Goal: Information Seeking & Learning: Compare options

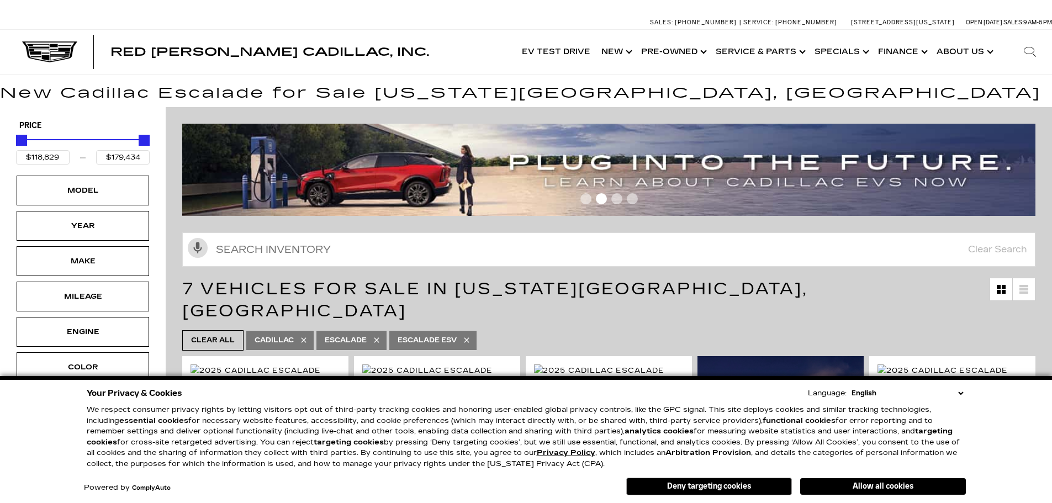
click at [908, 486] on button "Allow all cookies" at bounding box center [883, 486] width 166 height 17
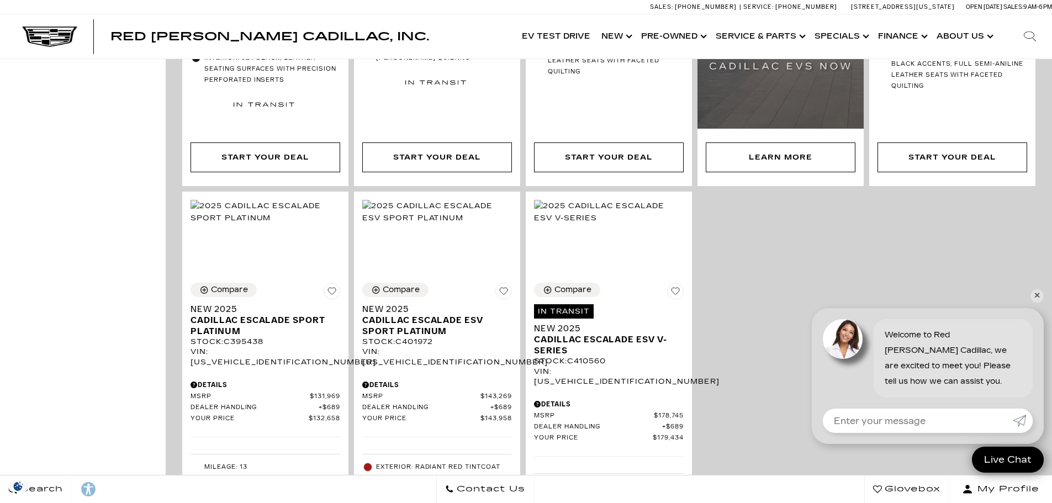
click at [1037, 303] on div "Compare In Transit Estimated delivery date: 09/14/25 New 2025 Cadillac Escalade…" at bounding box center [609, 185] width 859 height 879
click at [1038, 301] on link "✕" at bounding box center [1037, 295] width 13 height 13
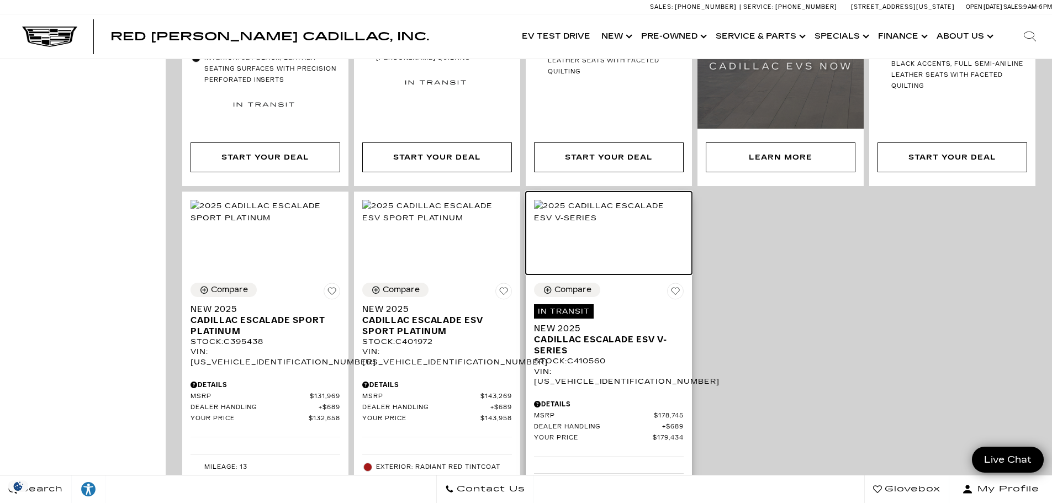
click at [579, 224] on img at bounding box center [609, 212] width 150 height 24
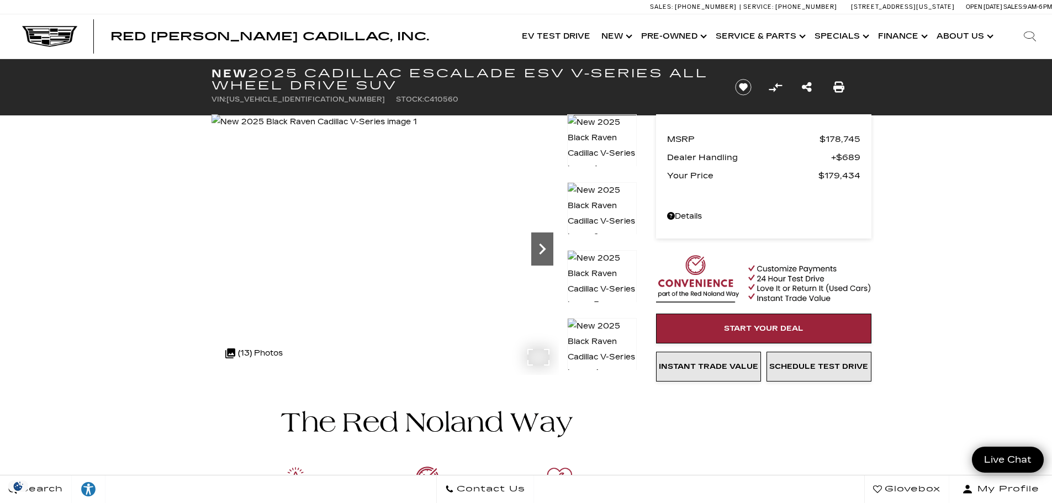
click at [540, 252] on icon "Next" at bounding box center [542, 249] width 7 height 11
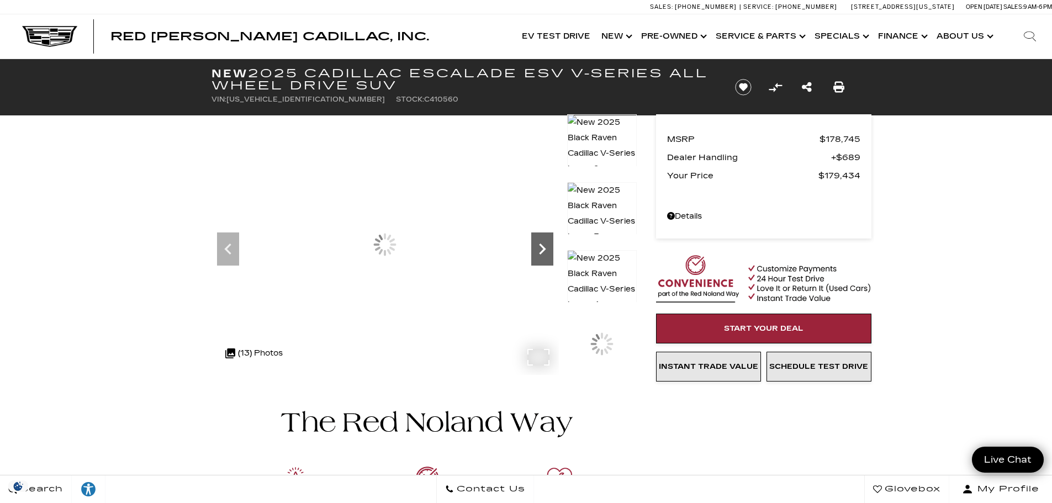
click at [540, 252] on icon "Next" at bounding box center [542, 249] width 7 height 11
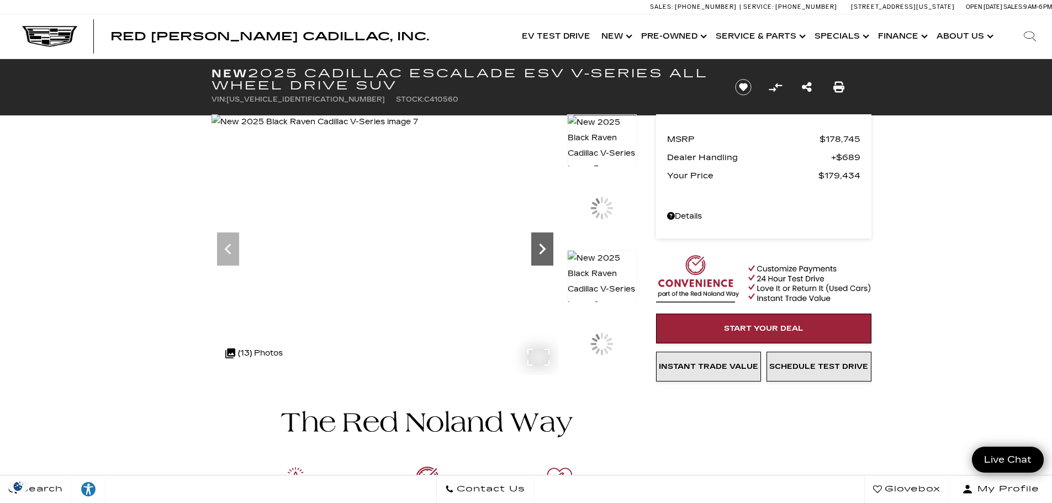
click at [540, 252] on icon "Next" at bounding box center [542, 249] width 7 height 11
click at [549, 246] on icon "Next" at bounding box center [542, 249] width 22 height 22
click at [543, 249] on icon "Next" at bounding box center [542, 249] width 7 height 11
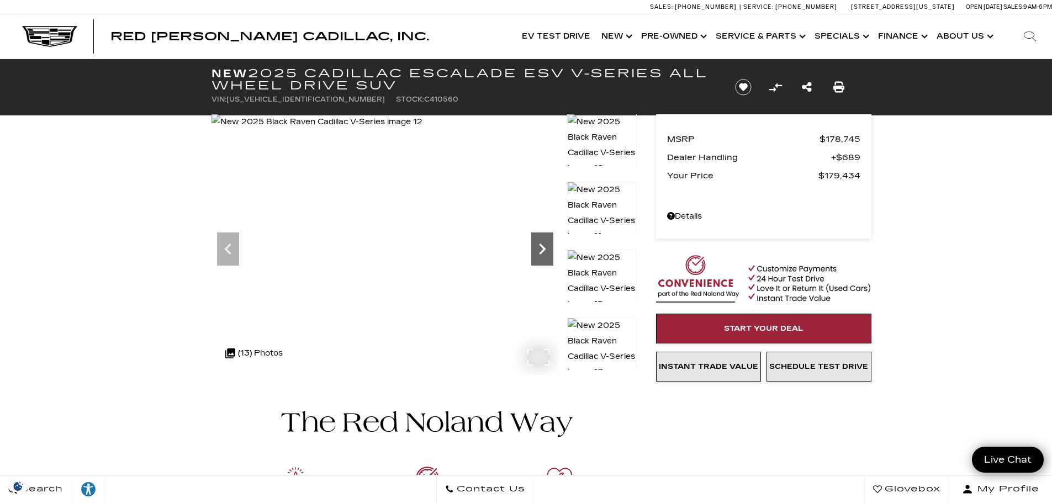
click at [543, 249] on icon "Next" at bounding box center [542, 249] width 7 height 11
click at [423, 130] on img at bounding box center [317, 121] width 211 height 15
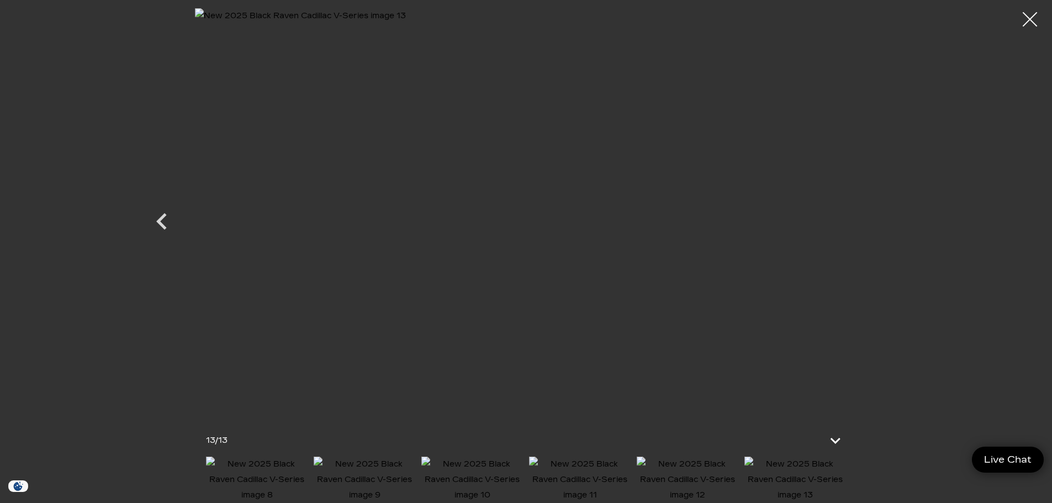
click at [1031, 23] on div at bounding box center [1030, 19] width 29 height 29
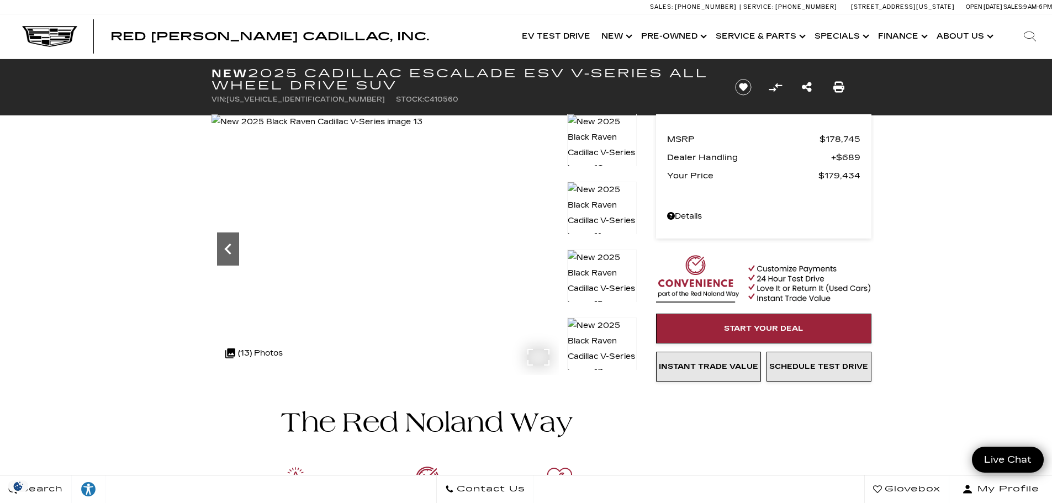
click at [230, 249] on icon "Previous" at bounding box center [228, 249] width 22 height 22
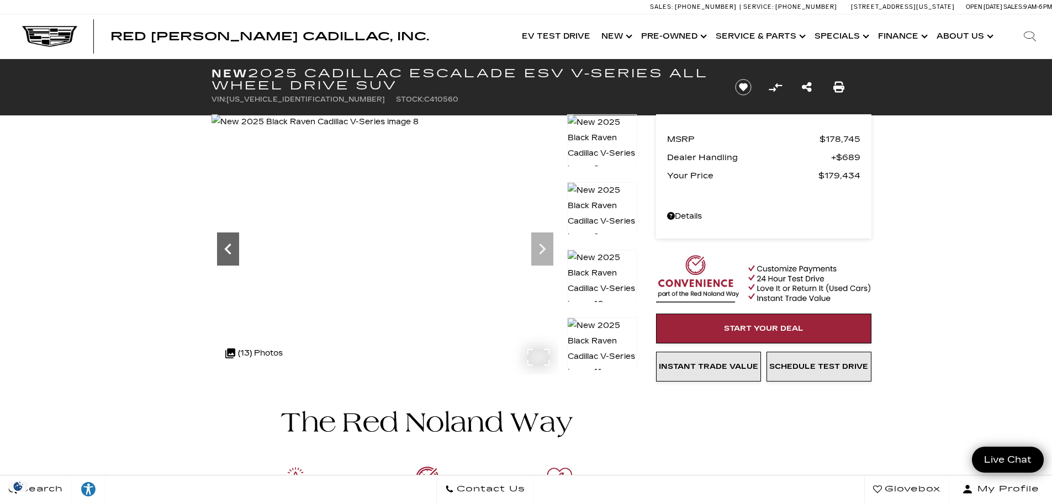
click at [230, 249] on icon "Previous" at bounding box center [228, 249] width 22 height 22
click at [537, 252] on icon "Next" at bounding box center [542, 249] width 22 height 22
click at [542, 240] on icon "Next" at bounding box center [542, 249] width 22 height 22
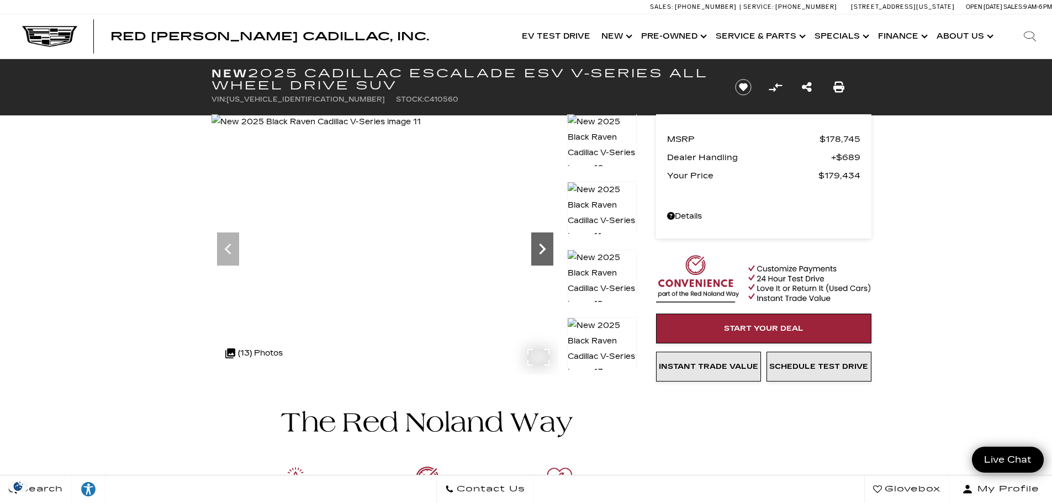
click at [542, 240] on icon "Next" at bounding box center [542, 249] width 22 height 22
click at [621, 38] on link "Show New" at bounding box center [616, 36] width 40 height 44
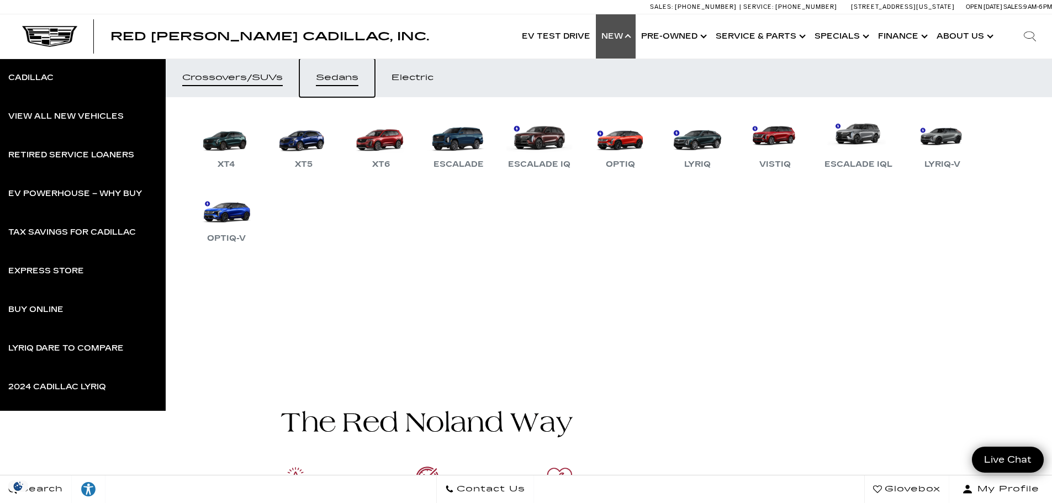
click at [325, 72] on link "Sedans" at bounding box center [337, 78] width 76 height 39
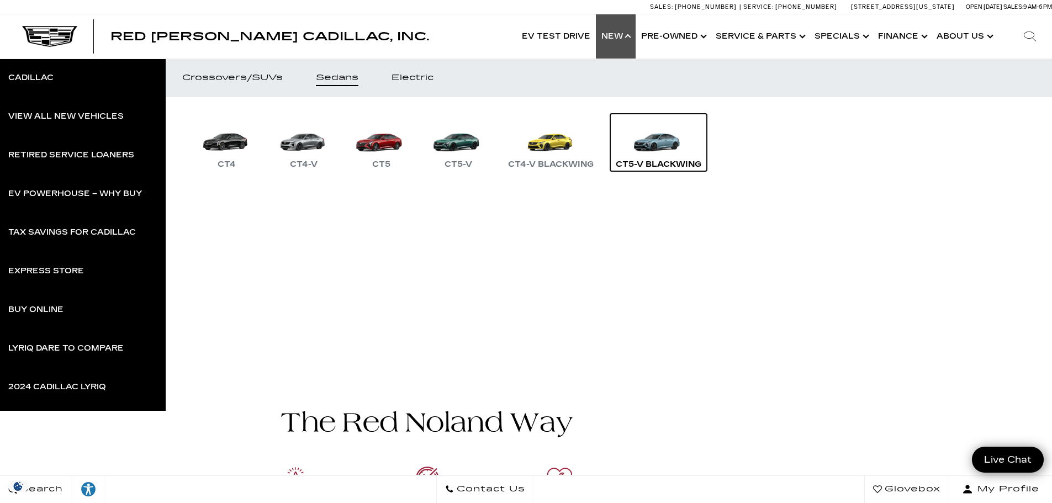
click at [659, 140] on link "CT5-V Blackwing" at bounding box center [658, 142] width 97 height 57
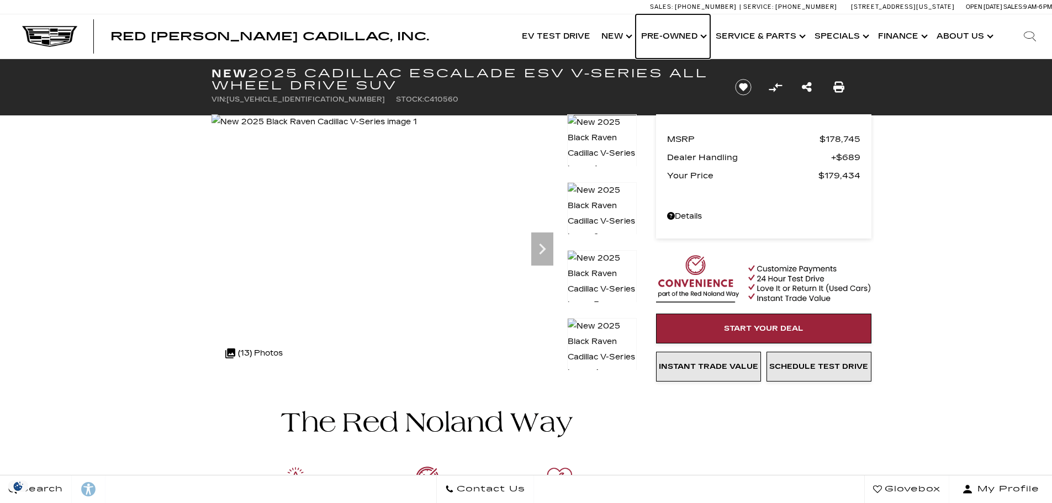
drag, startPoint x: 0, startPoint y: 0, endPoint x: 648, endPoint y: 3, distance: 648.0
click at [682, 44] on link "Show Pre-Owned" at bounding box center [673, 36] width 75 height 44
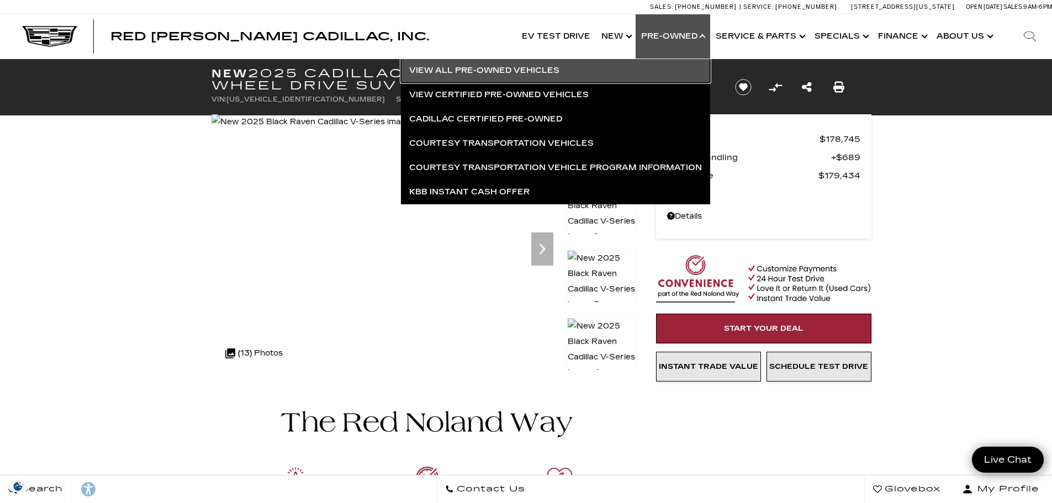
click at [516, 73] on link "View All Pre-Owned Vehicles" at bounding box center [555, 71] width 309 height 24
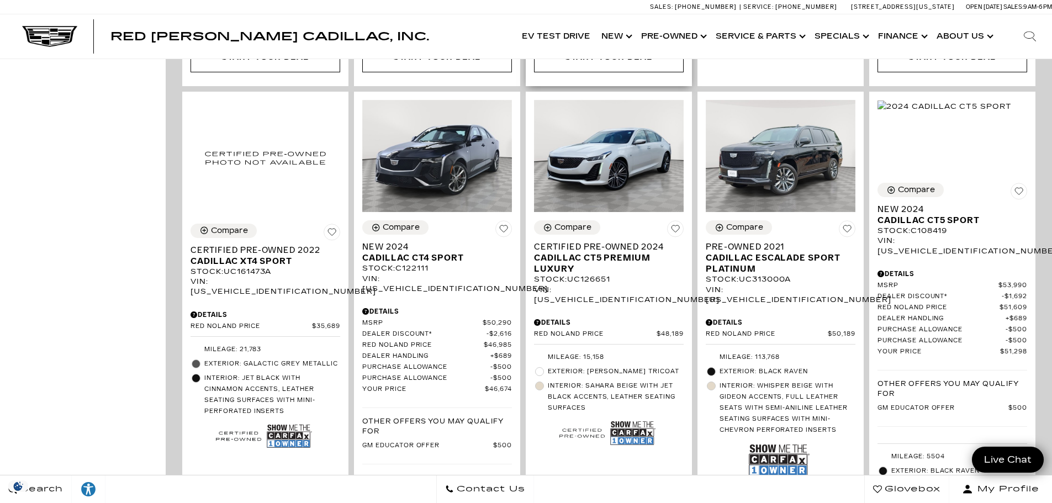
scroll to position [829, 0]
